Goal: Task Accomplishment & Management: Use online tool/utility

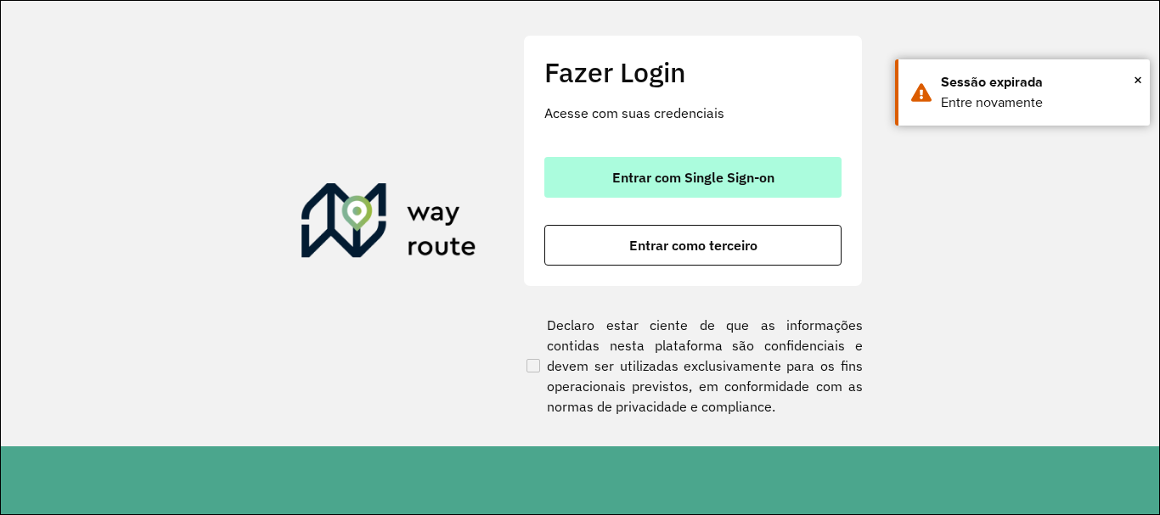
click at [678, 175] on span "Entrar com Single Sign-on" at bounding box center [693, 178] width 162 height 14
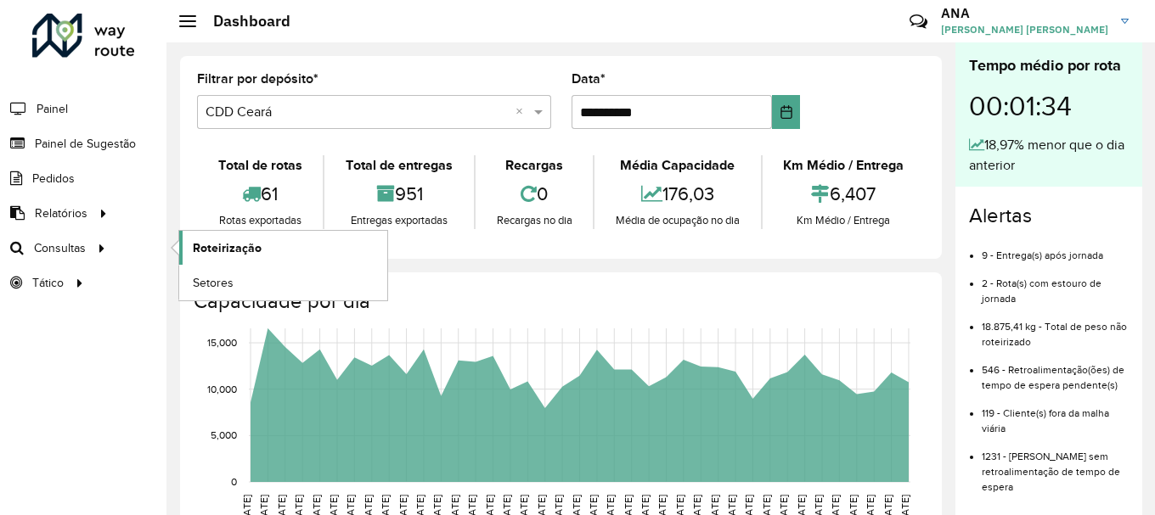
click at [238, 239] on span "Roteirização" at bounding box center [227, 248] width 69 height 18
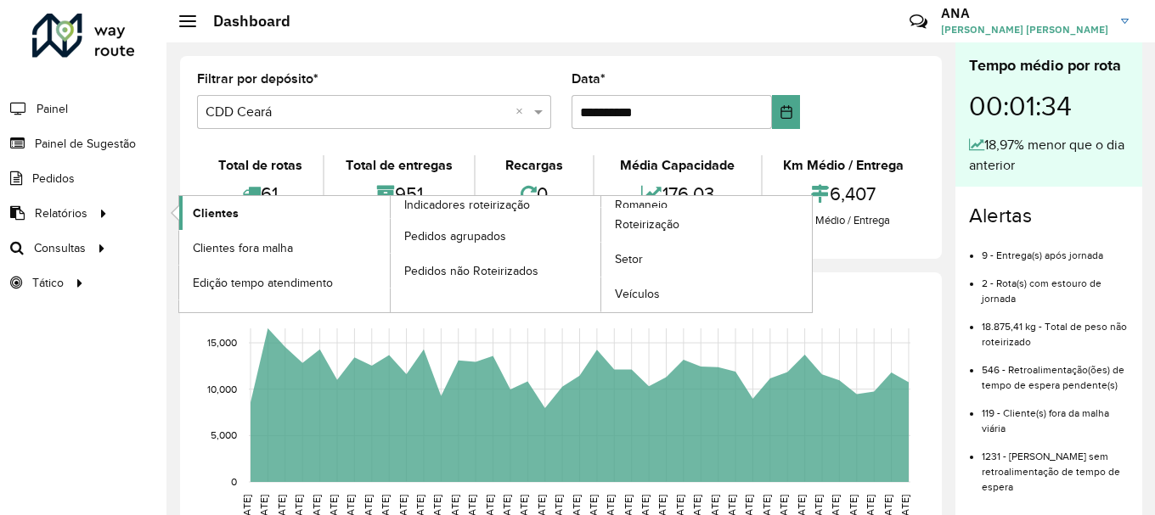
click at [274, 216] on link "Clientes" at bounding box center [284, 213] width 211 height 34
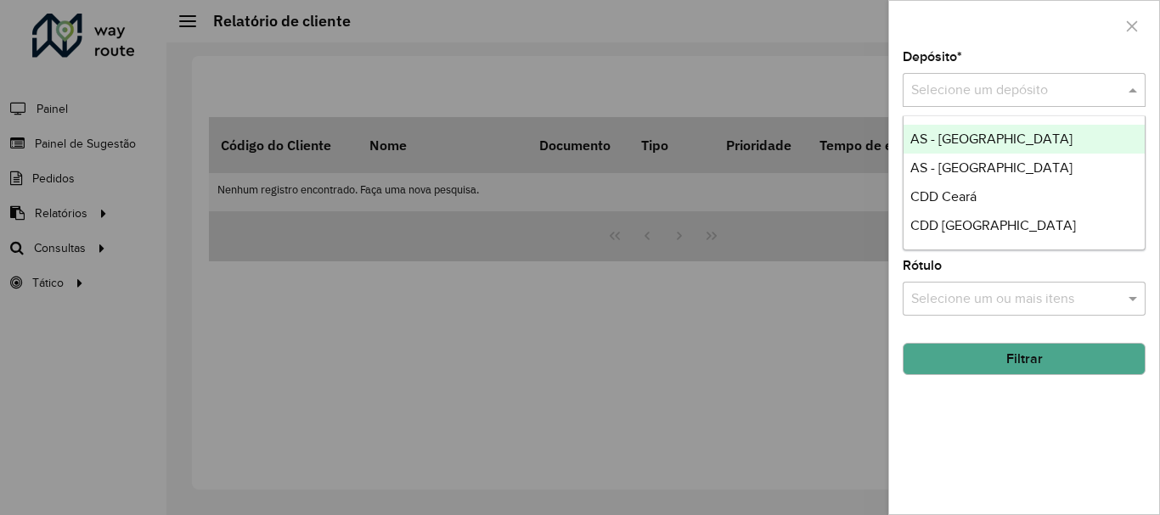
click at [943, 79] on div "Selecione um depósito" at bounding box center [1023, 90] width 243 height 34
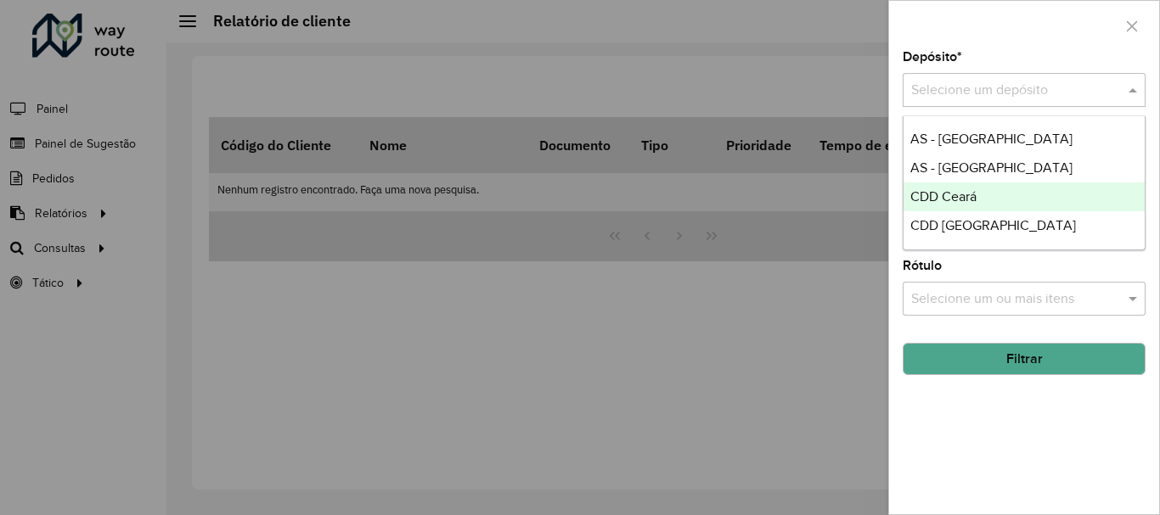
click at [951, 197] on span "CDD Ceará" at bounding box center [943, 196] width 66 height 14
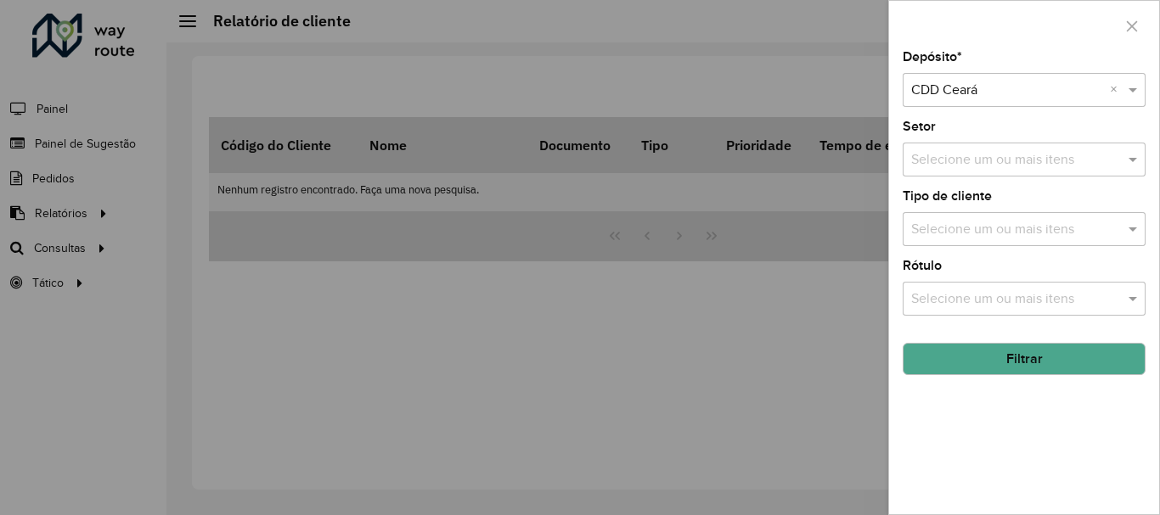
click at [1006, 367] on button "Filtrar" at bounding box center [1023, 359] width 243 height 32
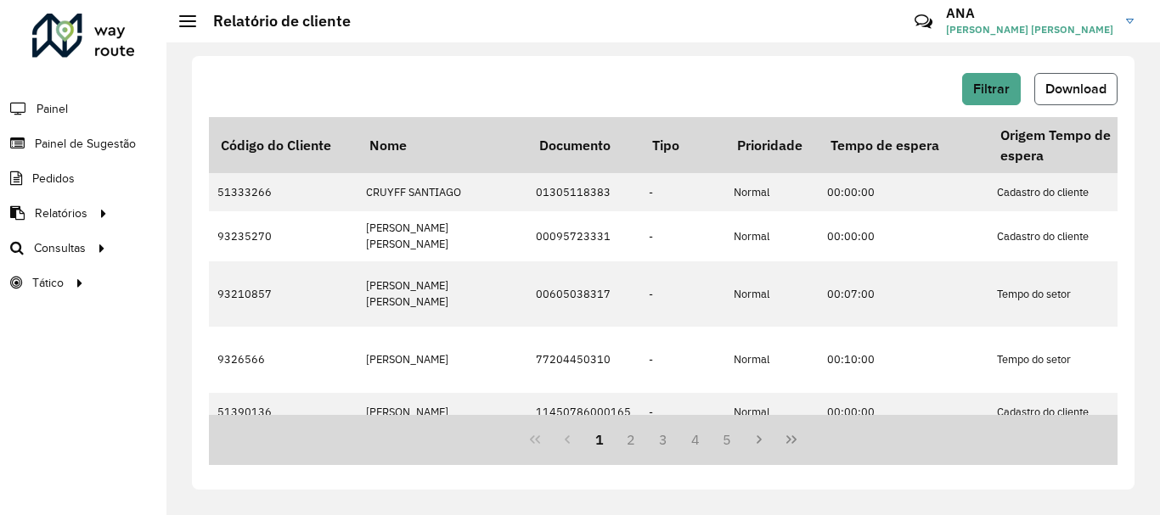
click at [1058, 93] on span "Download" at bounding box center [1075, 89] width 61 height 14
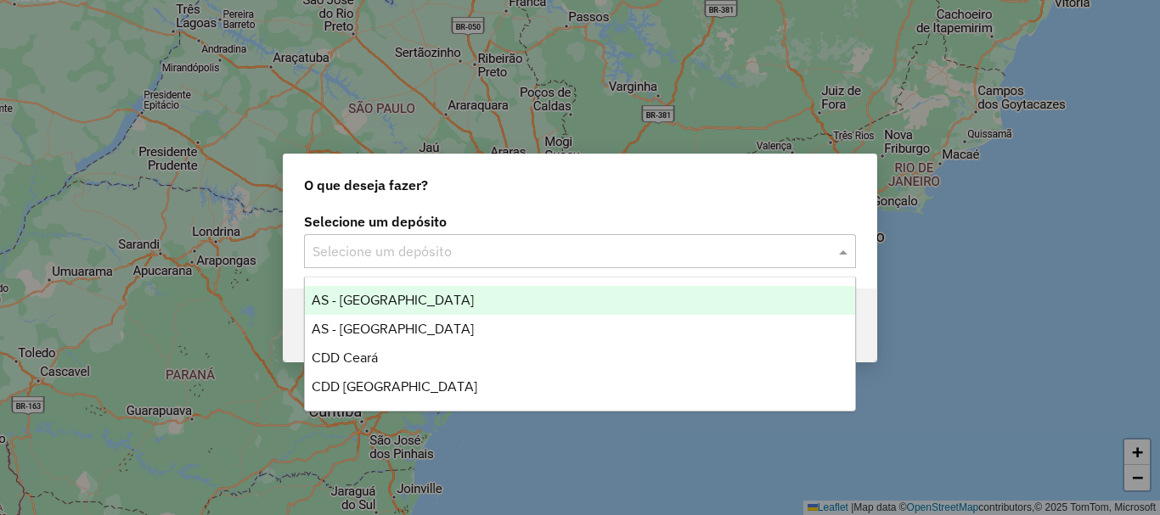
click at [346, 246] on input "text" at bounding box center [562, 252] width 501 height 20
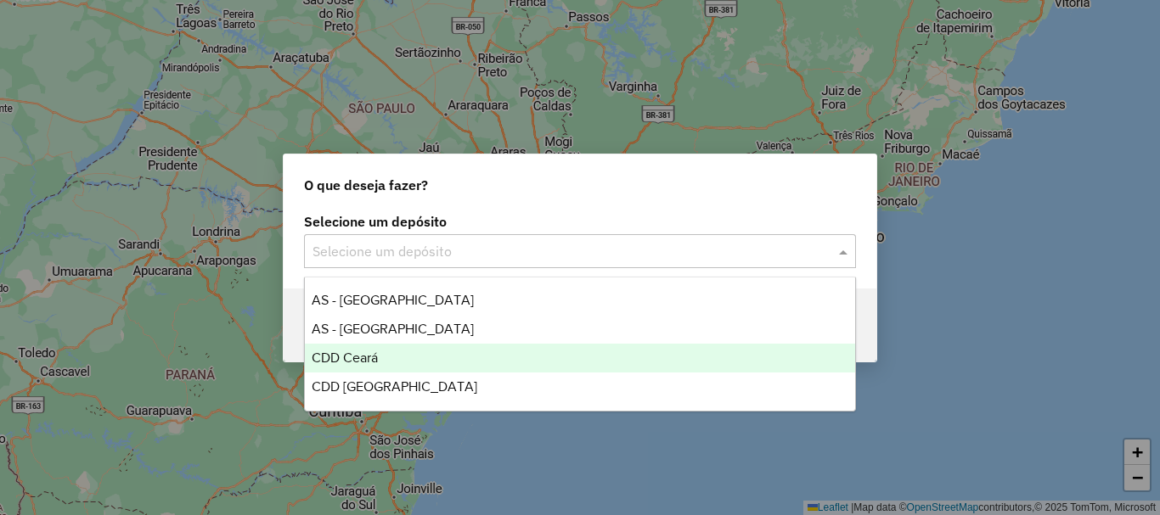
click at [346, 360] on span "CDD Ceará" at bounding box center [345, 358] width 66 height 14
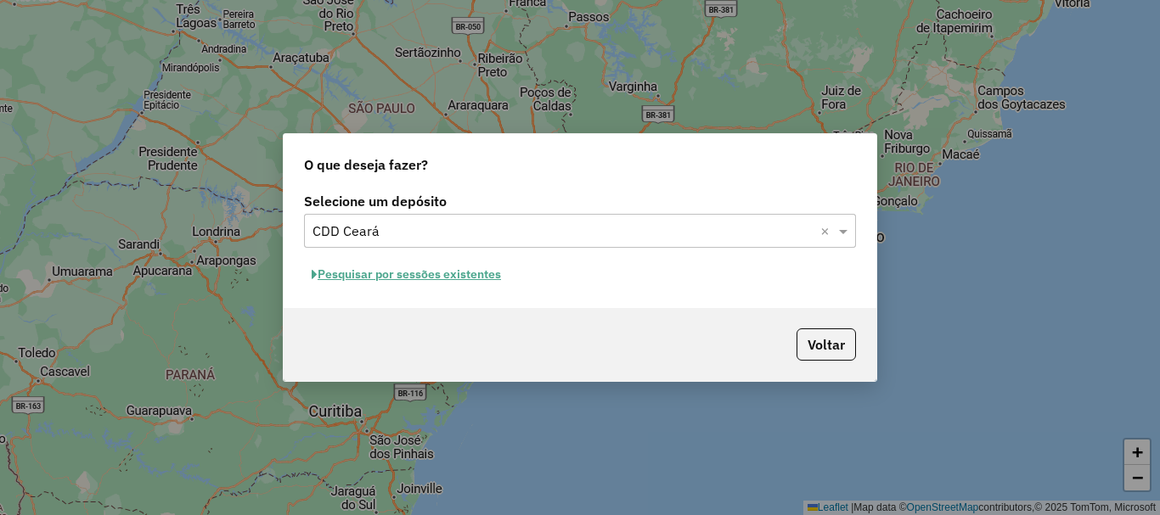
click at [371, 282] on button "Pesquisar por sessões existentes" at bounding box center [406, 274] width 205 height 26
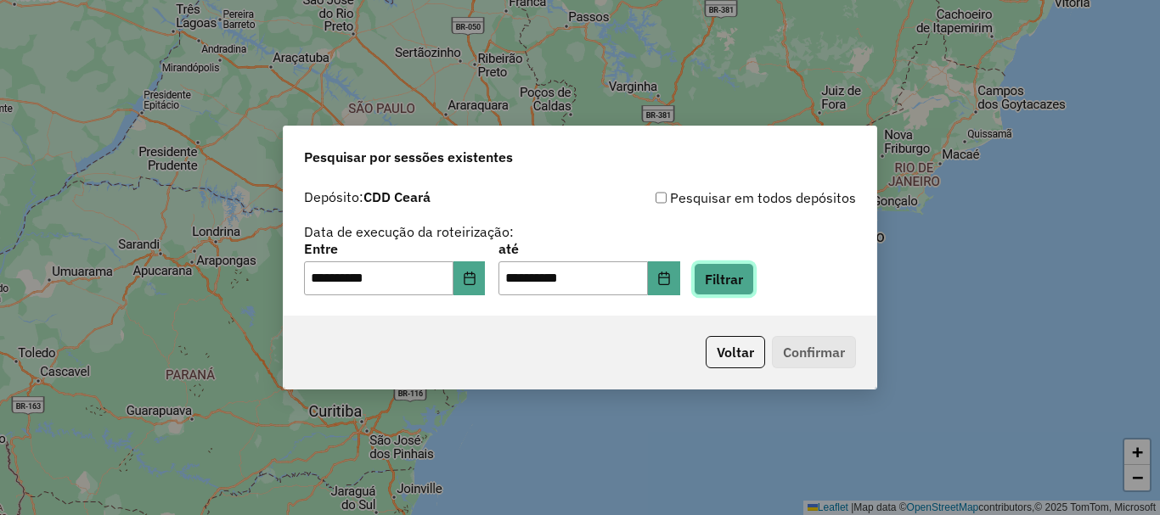
click at [754, 278] on button "Filtrar" at bounding box center [724, 279] width 60 height 32
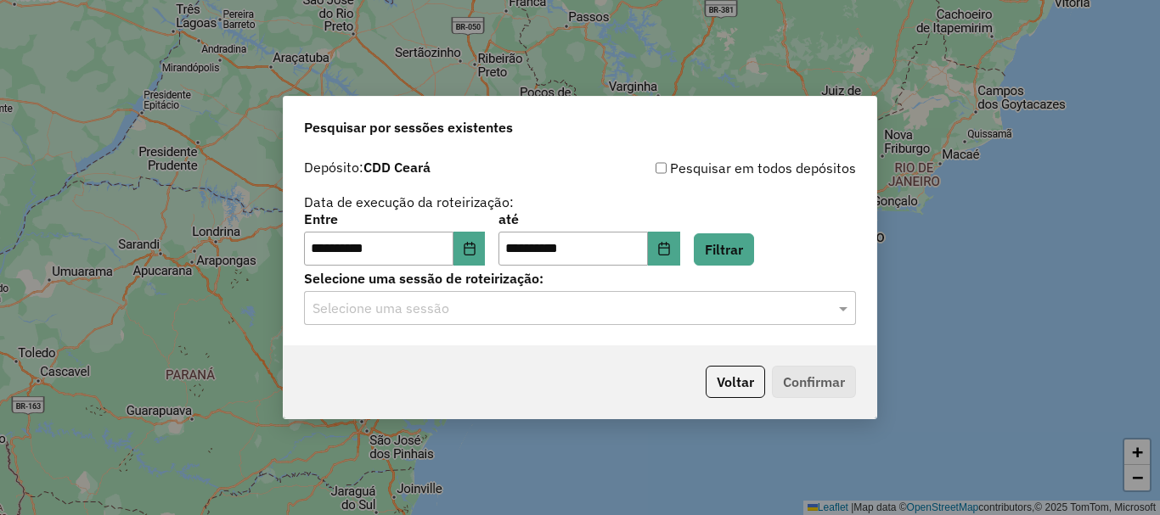
click at [511, 308] on input "text" at bounding box center [562, 309] width 501 height 20
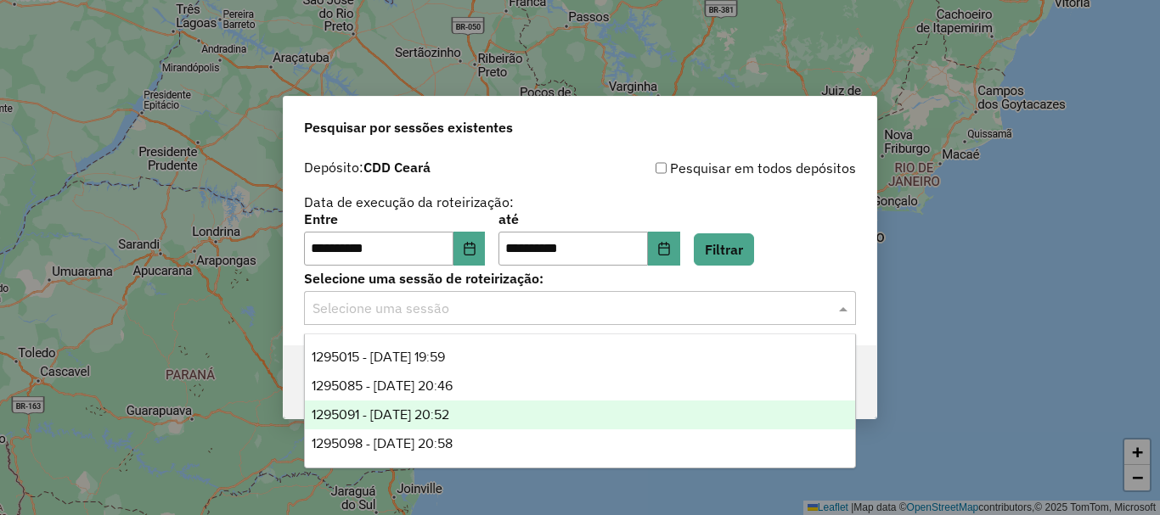
click at [373, 416] on span "1295091 - 15/10/2025 20:52" at bounding box center [381, 415] width 138 height 14
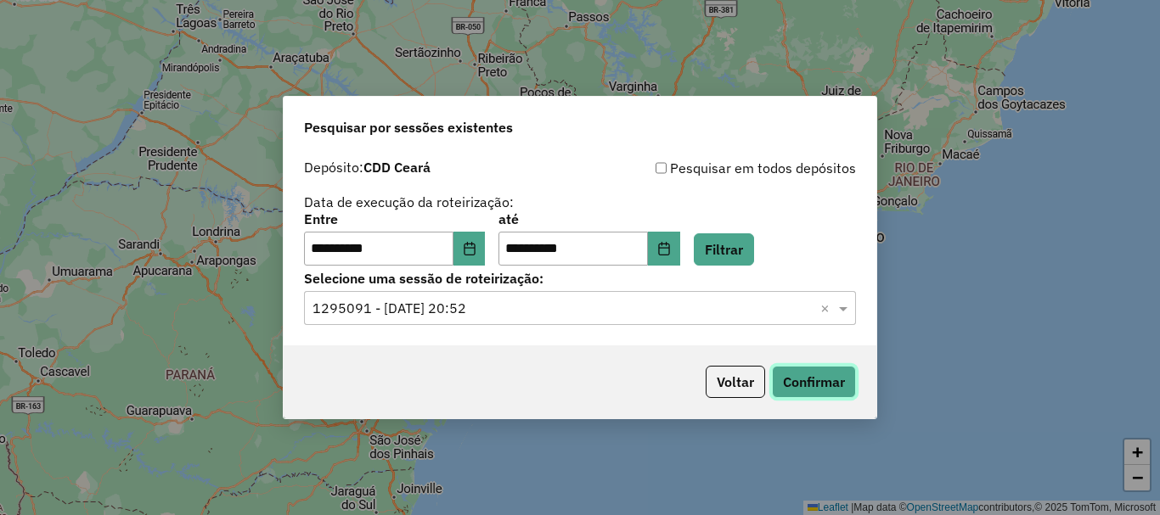
click at [816, 392] on button "Confirmar" at bounding box center [814, 382] width 84 height 32
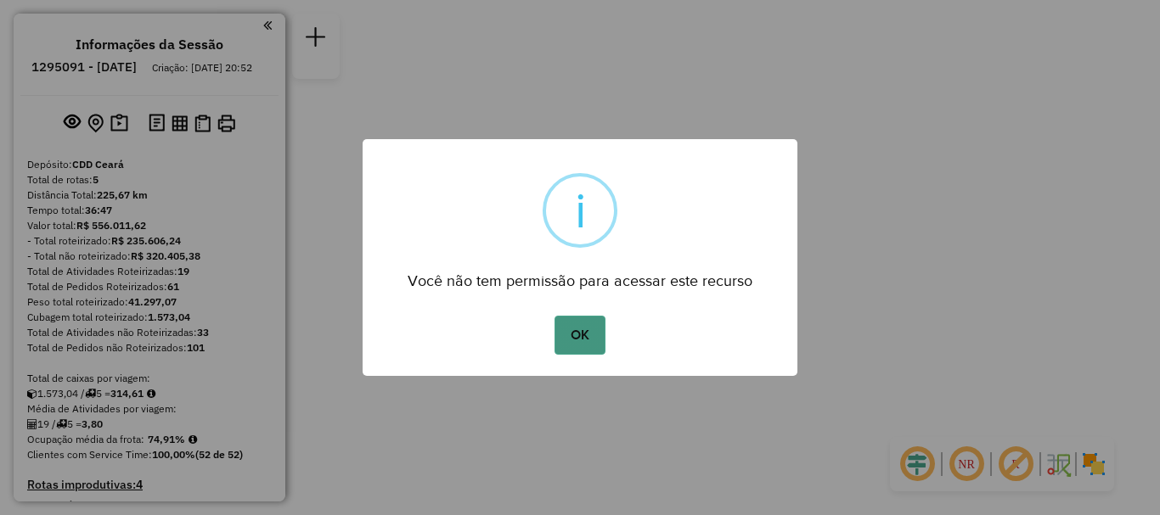
click at [583, 335] on button "OK" at bounding box center [579, 335] width 50 height 39
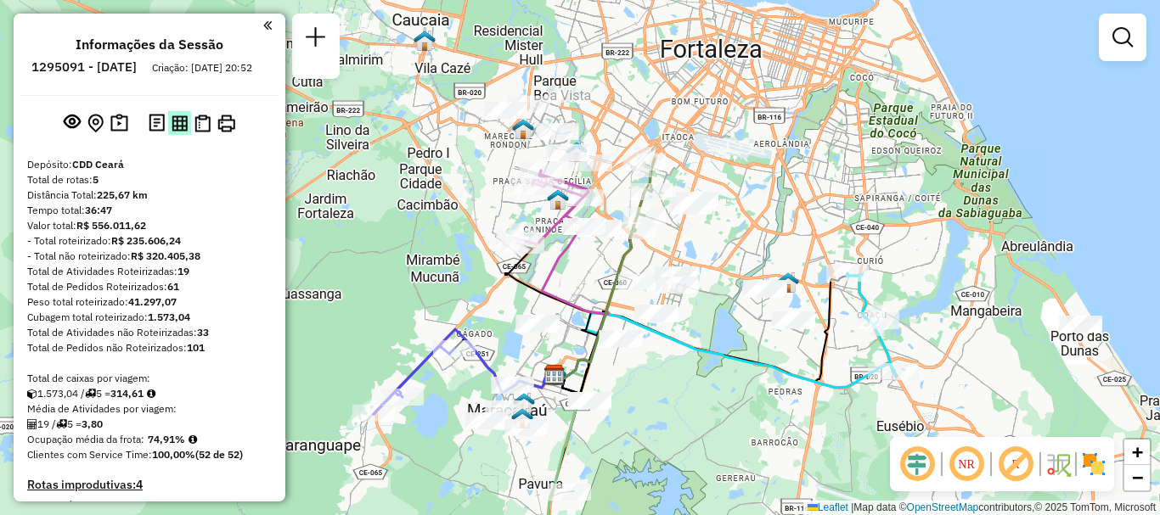
click at [171, 132] on img at bounding box center [179, 123] width 16 height 16
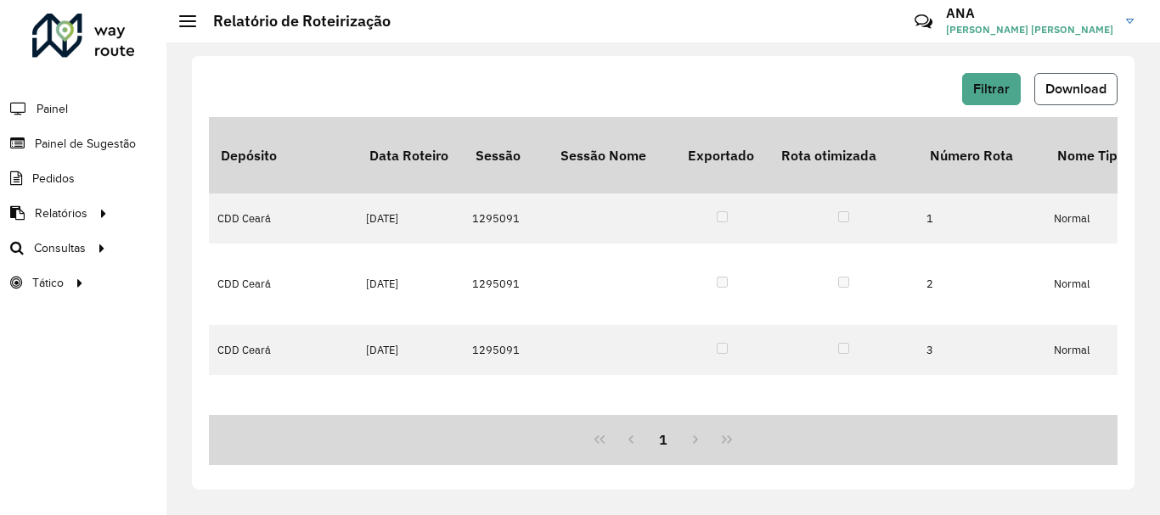
click at [1053, 90] on span "Download" at bounding box center [1075, 89] width 61 height 14
